Goal: Subscribe to service/newsletter

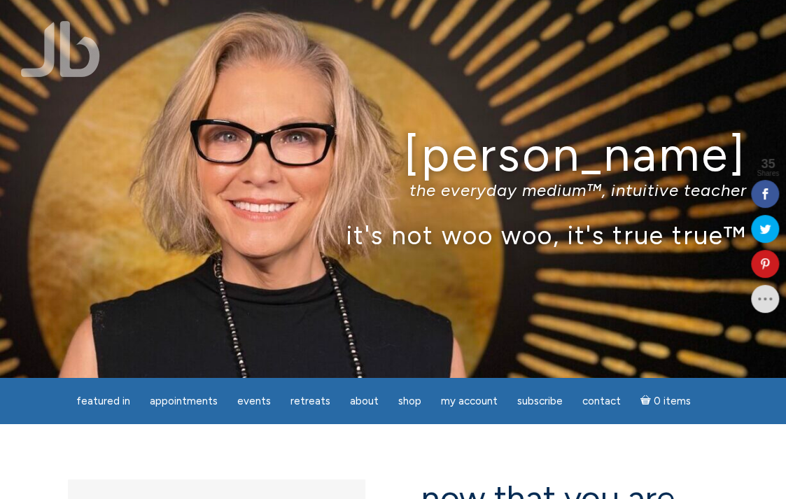
click at [772, 307] on link at bounding box center [765, 299] width 28 height 28
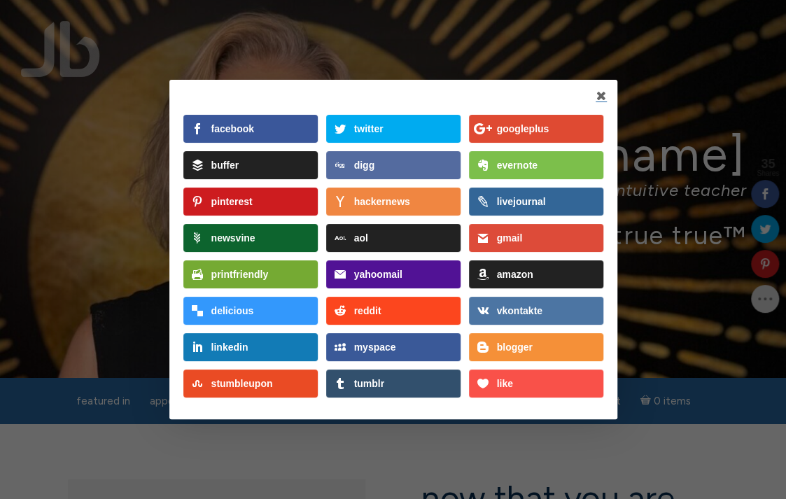
click at [605, 96] on link at bounding box center [601, 96] width 11 height 12
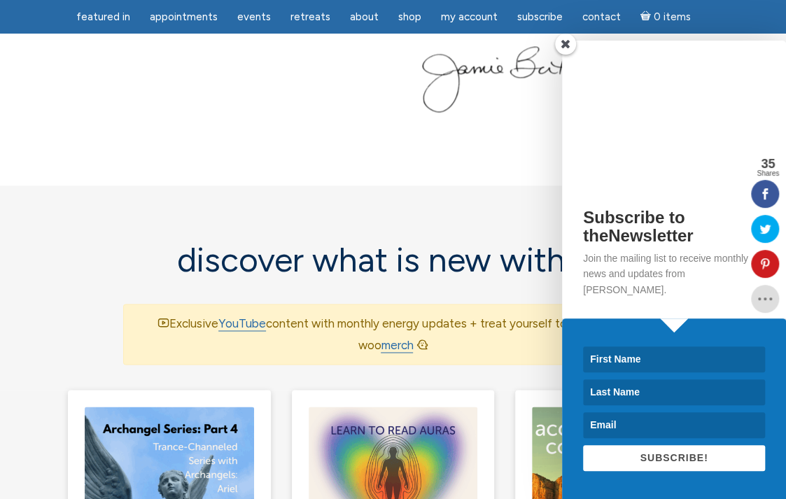
scroll to position [982, 0]
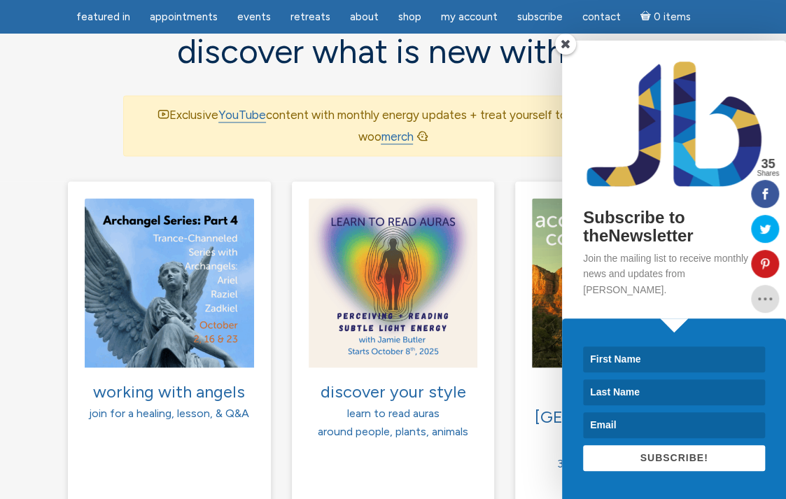
click at [721, 357] on input at bounding box center [674, 359] width 182 height 26
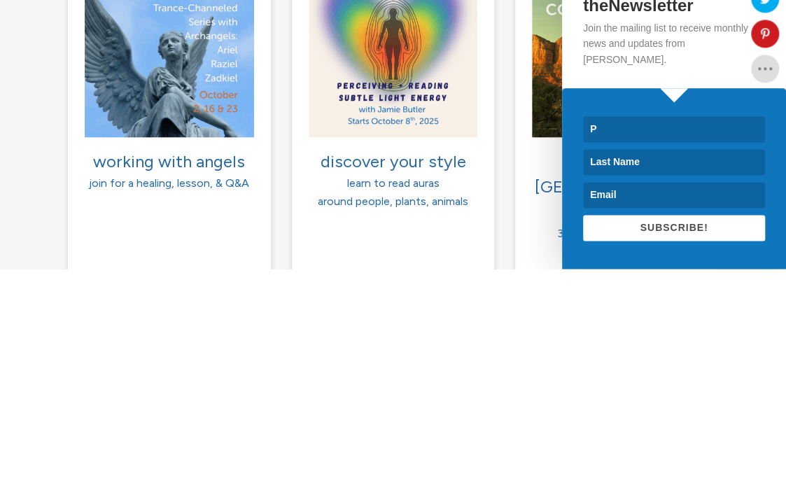
type input "Paula"
type input "Deacon"
type input "ohaypaulad@hotmail.com"
click at [689, 462] on span "SUBSCRIBE!" at bounding box center [674, 457] width 68 height 11
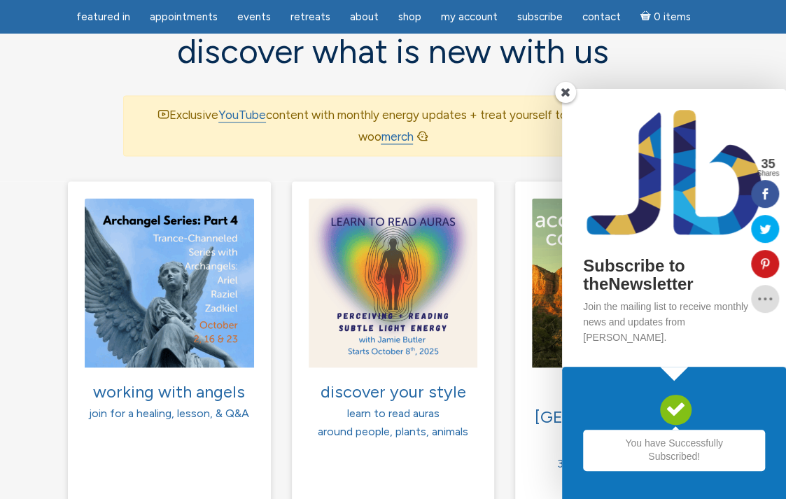
click at [571, 103] on span at bounding box center [565, 92] width 21 height 21
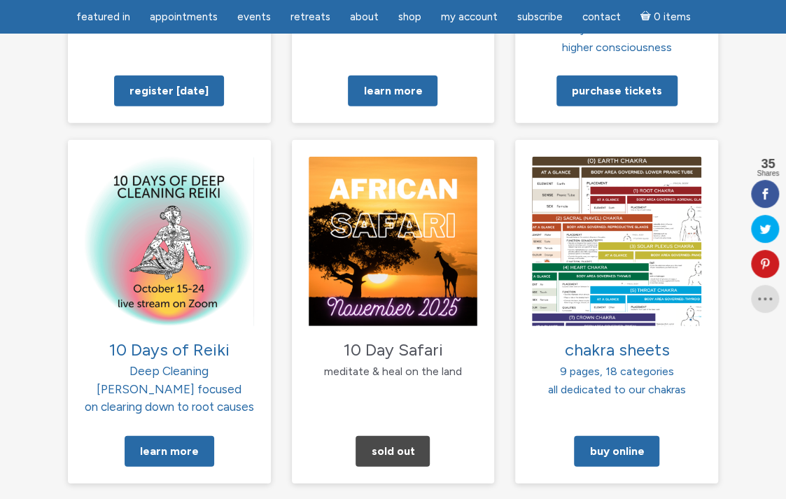
scroll to position [1416, 0]
click at [170, 436] on link "Learn More" at bounding box center [170, 451] width 90 height 31
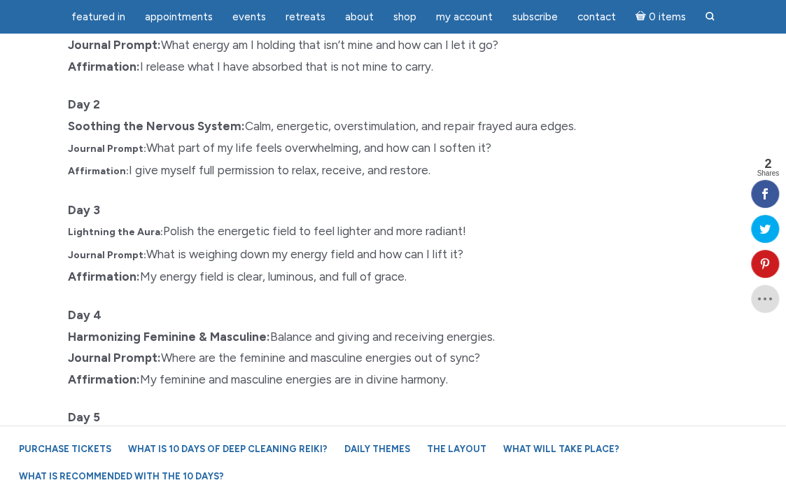
scroll to position [1659, 0]
